Goal: Information Seeking & Learning: Learn about a topic

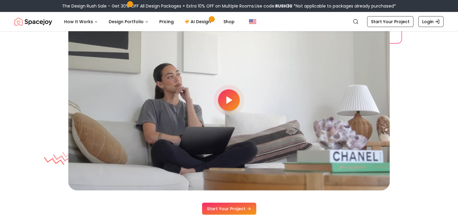
scroll to position [1605, 0]
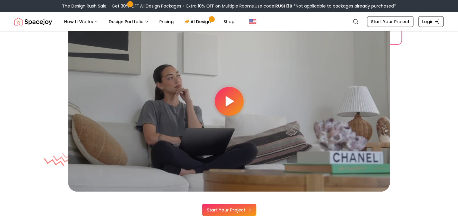
click at [224, 98] on icon at bounding box center [229, 101] width 12 height 12
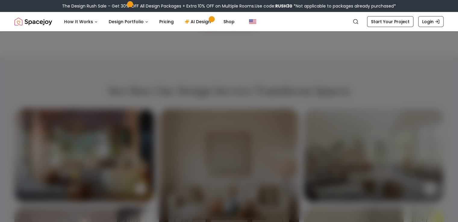
scroll to position [1803, 0]
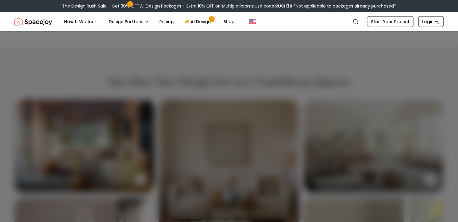
click at [56, 113] on div at bounding box center [229, 111] width 458 height 222
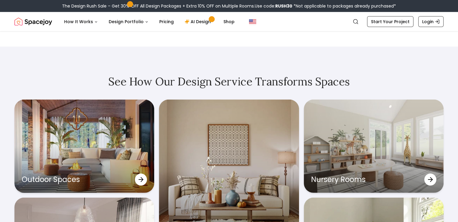
click at [56, 113] on div at bounding box center [229, 111] width 458 height 222
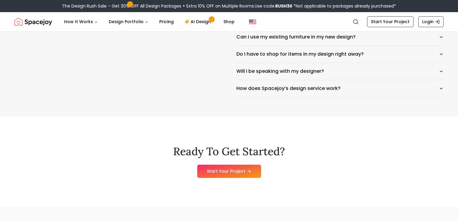
scroll to position [2984, 0]
click at [199, 22] on link "AI Design" at bounding box center [199, 22] width 38 height 12
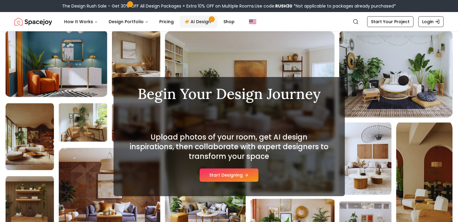
click at [194, 18] on link "AI Design" at bounding box center [199, 22] width 38 height 12
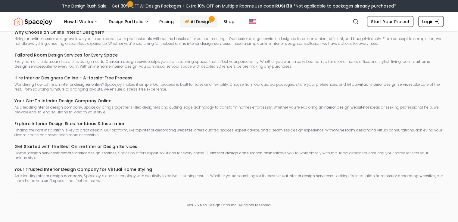
scroll to position [1236, 0]
